Goal: Use online tool/utility: Use online tool/utility

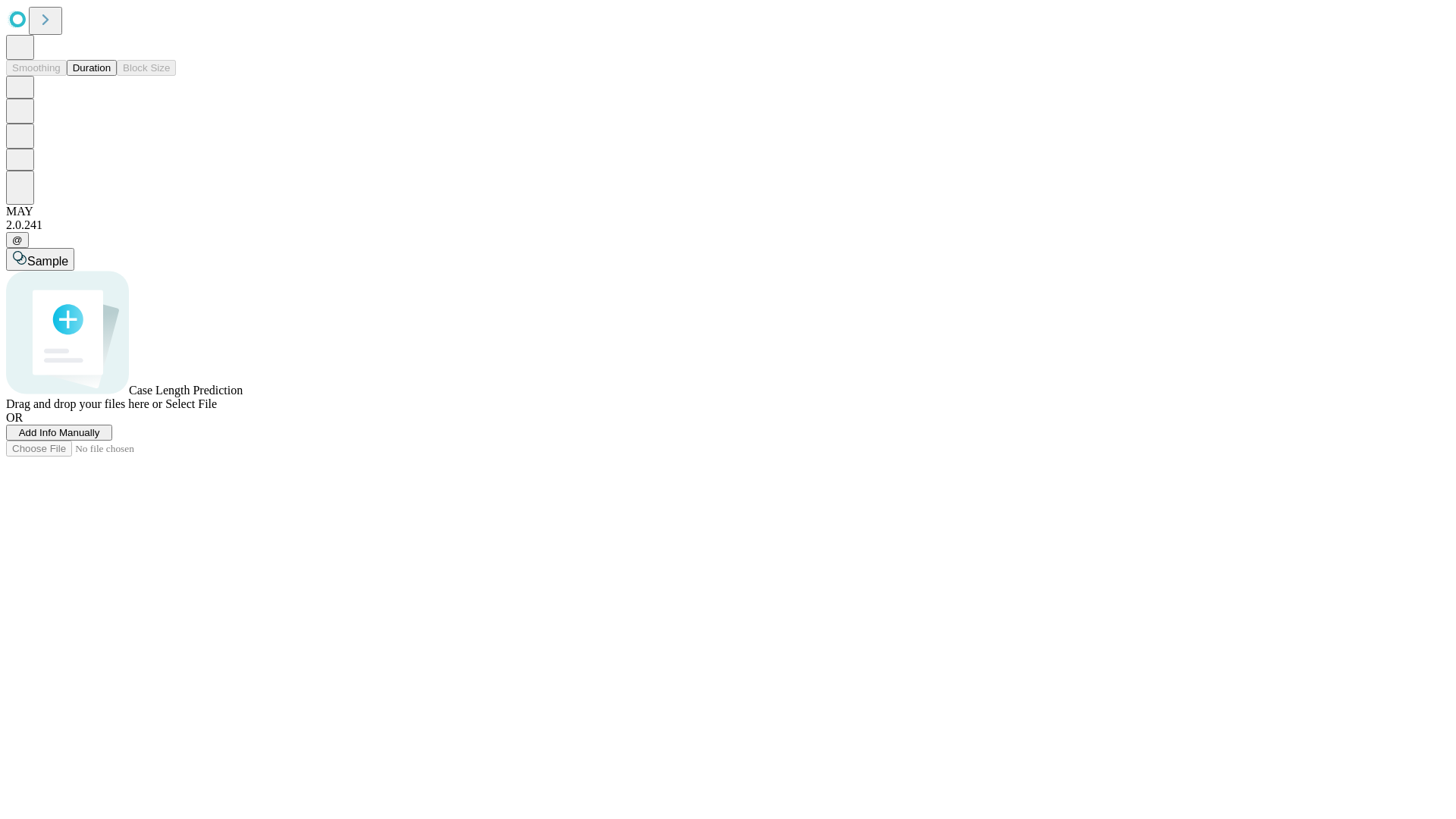
click at [111, 76] on button "Duration" at bounding box center [92, 67] width 50 height 16
click at [68, 254] on span "Sample" at bounding box center [48, 261] width 41 height 13
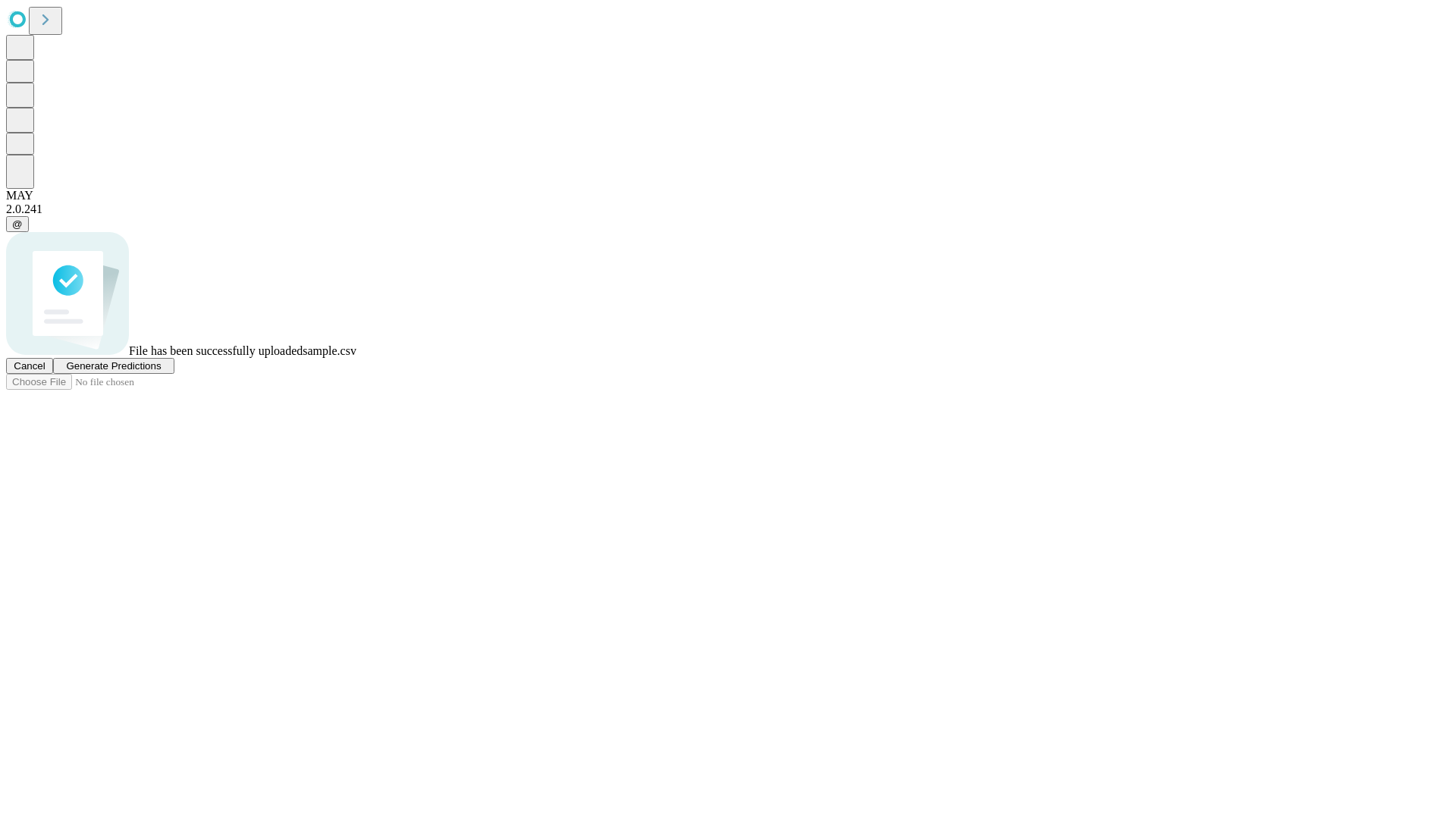
click at [161, 371] on span "Generate Predictions" at bounding box center [113, 365] width 95 height 11
